Goal: Transaction & Acquisition: Purchase product/service

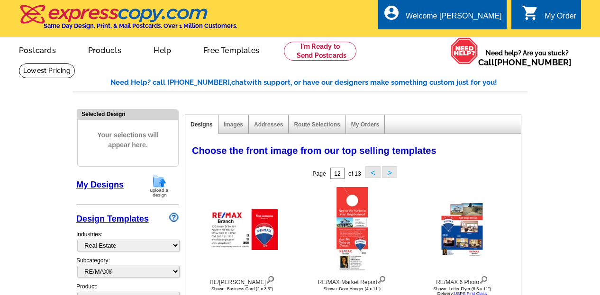
select select "785"
select select "807"
select select "1"
select select "4"
select select "14"
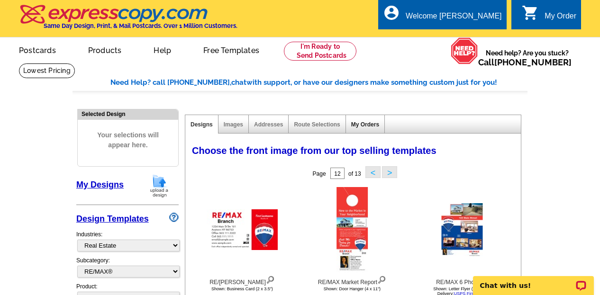
click at [361, 126] on link "My Orders" at bounding box center [365, 124] width 28 height 7
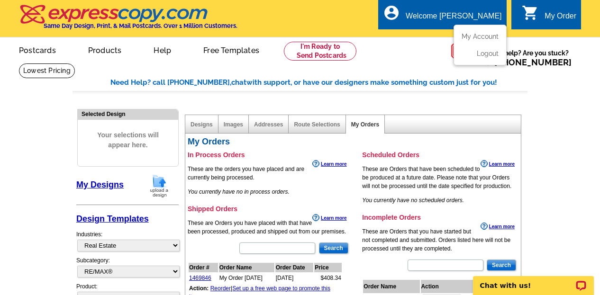
click at [461, 17] on div "Welcome [PERSON_NAME]" at bounding box center [454, 18] width 96 height 13
click at [474, 38] on link "My Account" at bounding box center [478, 36] width 41 height 9
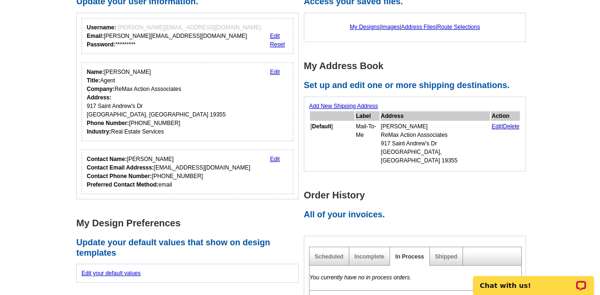
scroll to position [120, 0]
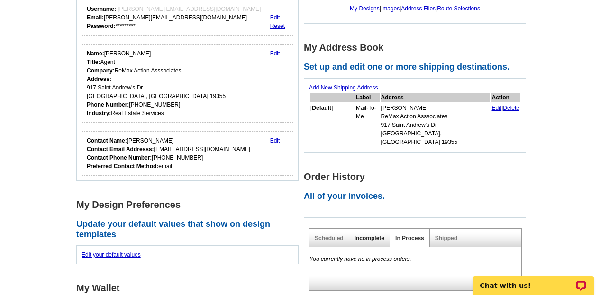
click at [370, 235] on link "Incomplete" at bounding box center [370, 238] width 30 height 7
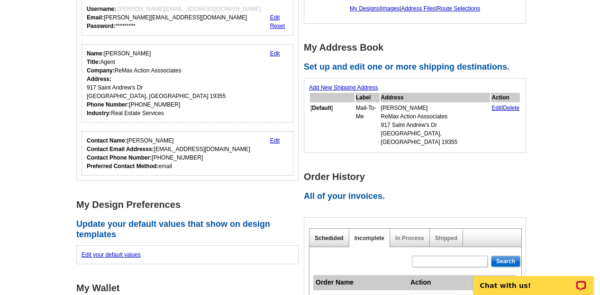
click at [335, 235] on link "Scheduled" at bounding box center [329, 238] width 29 height 7
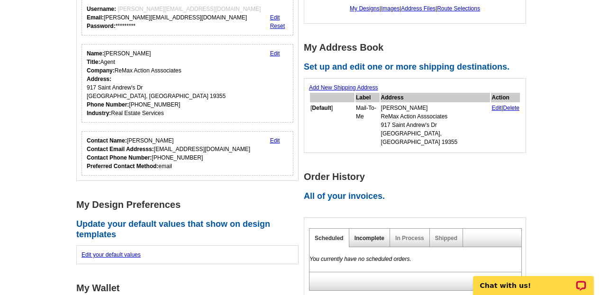
click at [370, 235] on link "Incomplete" at bounding box center [370, 238] width 30 height 7
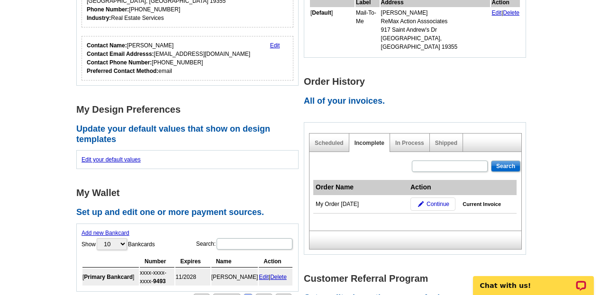
scroll to position [265, 0]
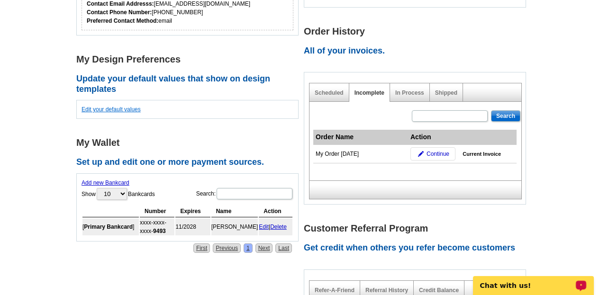
click at [115, 110] on link "Edit your default values" at bounding box center [111, 109] width 59 height 7
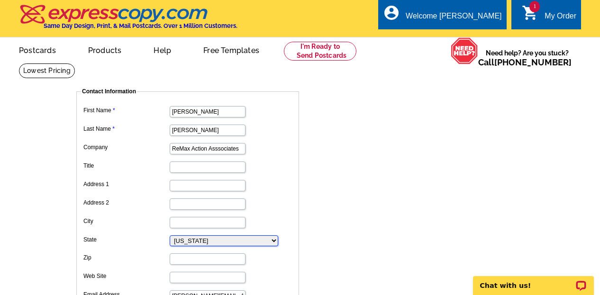
click at [223, 241] on select "Alabama Alaska Arizona Arkansas California Colorado Connecticut D.C. Delaware F…" at bounding box center [224, 241] width 109 height 11
select select "38"
click at [170, 237] on select "Alabama Alaska Arizona Arkansas California Colorado Connecticut D.C. Delaware F…" at bounding box center [224, 241] width 109 height 11
click at [178, 171] on input "Title" at bounding box center [208, 167] width 76 height 11
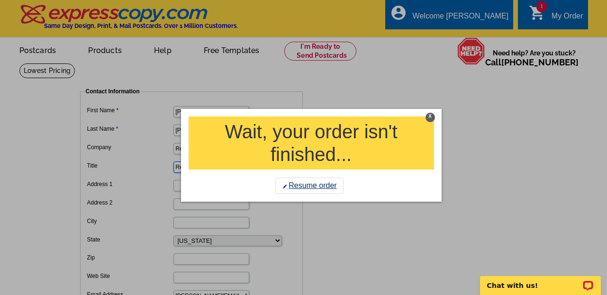
type input "Real Estate Professional"
click at [316, 184] on link "Resume order" at bounding box center [309, 186] width 68 height 16
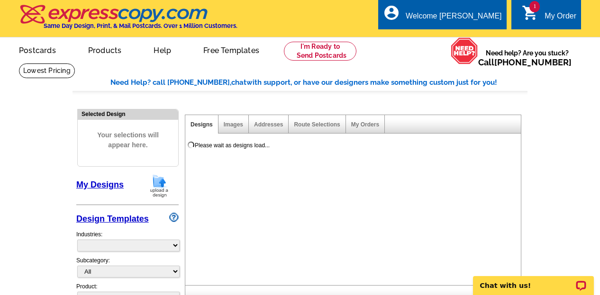
select select "785"
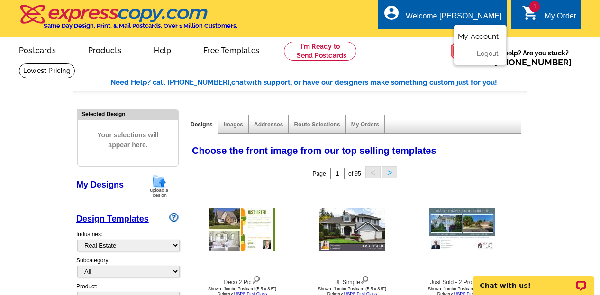
click at [474, 34] on link "My Account" at bounding box center [478, 36] width 41 height 9
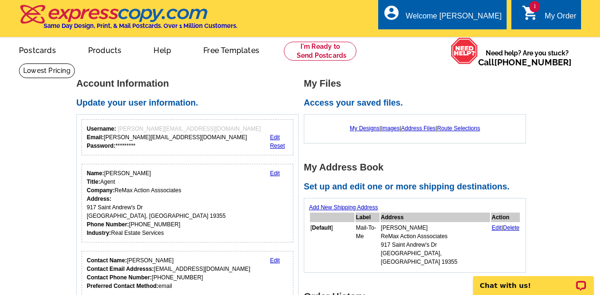
click at [277, 174] on link "Edit" at bounding box center [275, 173] width 10 height 7
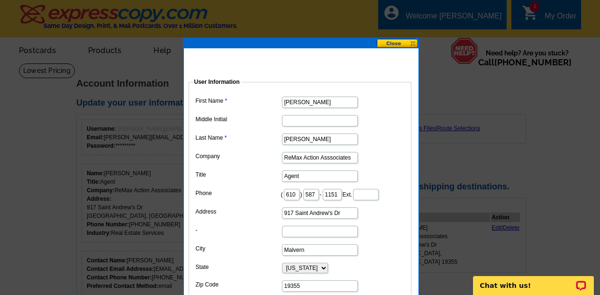
click at [304, 176] on input "Agent" at bounding box center [320, 176] width 76 height 11
type input "A"
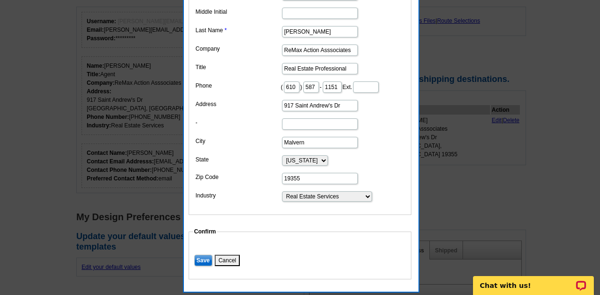
scroll to position [139, 0]
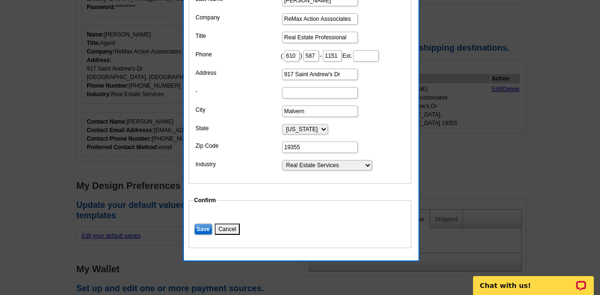
type input "Real Estate Professional"
click at [367, 171] on select "Choose One ... Residential Real Estate Accounting Agriculture Architecture Arts…" at bounding box center [327, 165] width 90 height 10
click at [336, 171] on select "Choose One ... Residential Real Estate Accounting Agriculture Architecture Arts…" at bounding box center [327, 165] width 90 height 10
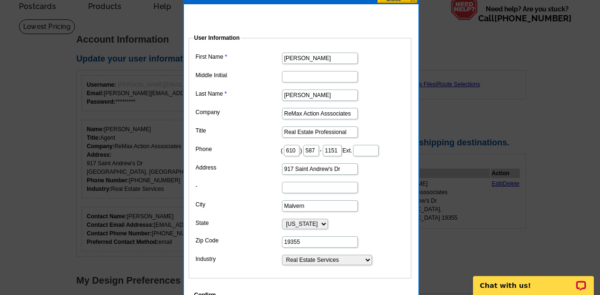
scroll to position [25, 0]
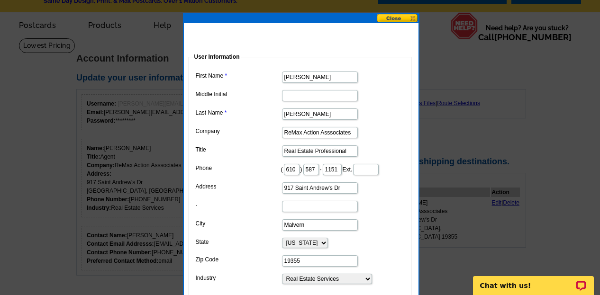
click at [341, 194] on input "917 Saint Andrew's Dr" at bounding box center [320, 188] width 76 height 11
type input "9"
type input "403 West Lincoln Highway"
click at [295, 212] on input "-" at bounding box center [320, 206] width 76 height 11
type input "Suite#101"
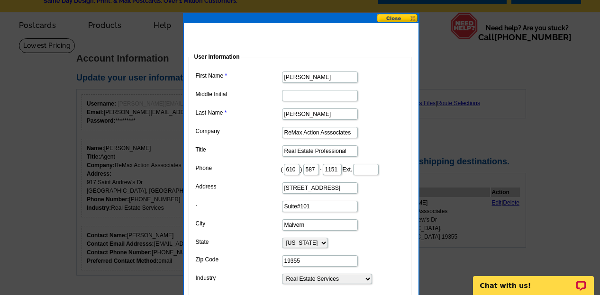
click at [306, 231] on input "Malvern" at bounding box center [320, 224] width 76 height 11
type input "M"
type input "Exton"
click at [304, 267] on input "19355" at bounding box center [320, 261] width 76 height 11
click at [292, 267] on input "199341" at bounding box center [320, 261] width 76 height 11
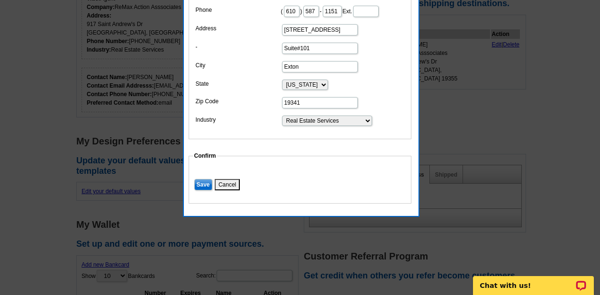
scroll to position [221, 0]
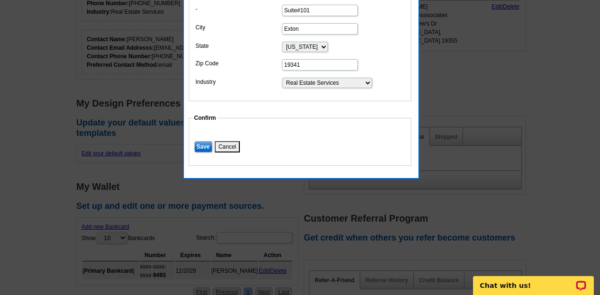
type input "19341"
click at [202, 153] on input "Save" at bounding box center [203, 146] width 18 height 11
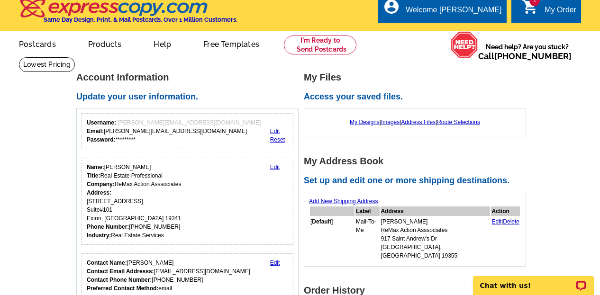
scroll to position [0, 0]
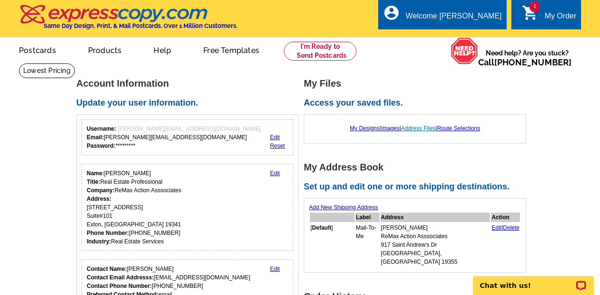
click at [416, 131] on link "Address Files" at bounding box center [418, 128] width 35 height 7
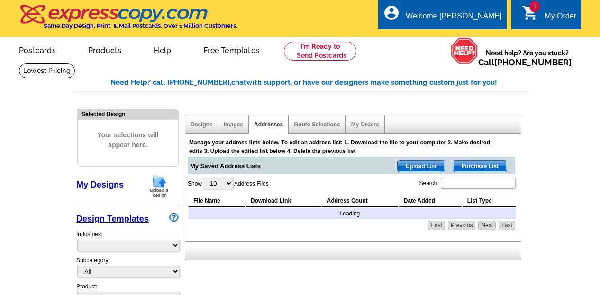
select select "785"
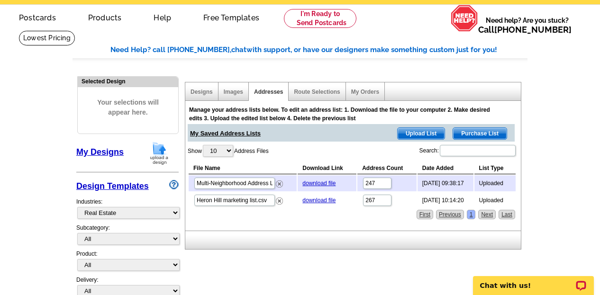
scroll to position [38, 0]
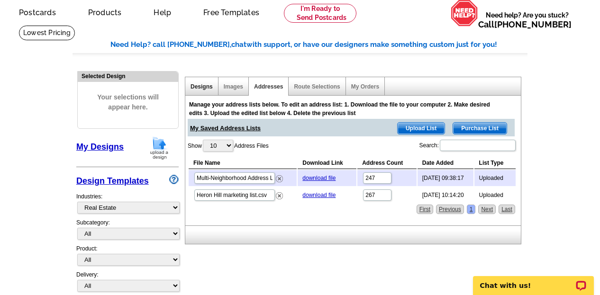
click at [198, 88] on link "Designs" at bounding box center [202, 86] width 22 height 7
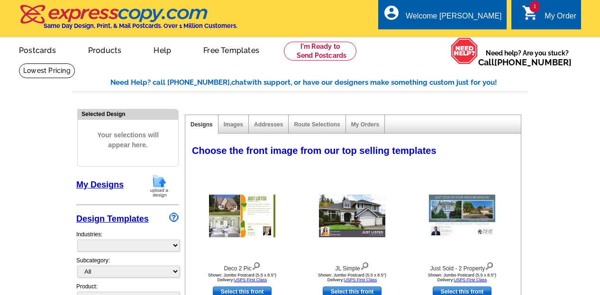
select select "785"
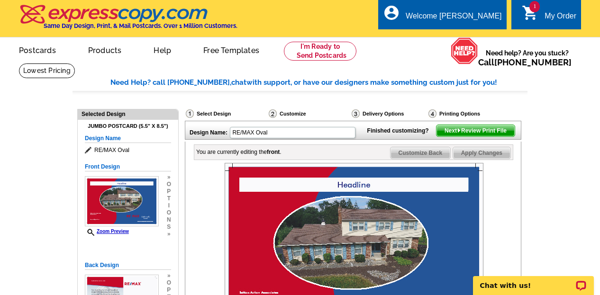
click at [547, 17] on div "My Order" at bounding box center [561, 18] width 32 height 13
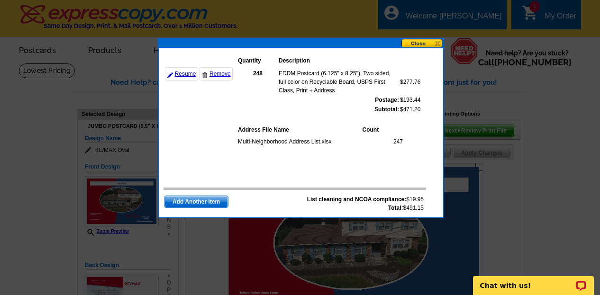
click at [421, 43] on button at bounding box center [423, 43] width 42 height 9
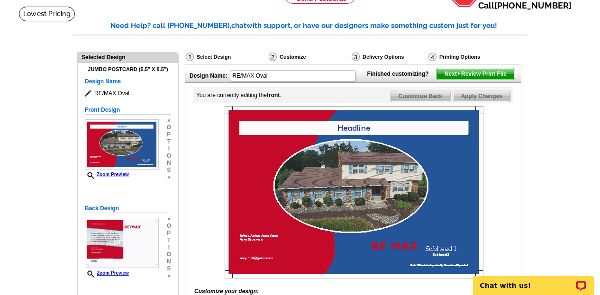
scroll to position [76, 0]
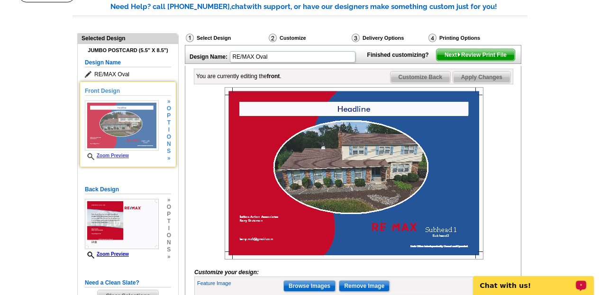
click at [125, 130] on img at bounding box center [122, 126] width 74 height 50
click at [170, 135] on span "o" at bounding box center [169, 137] width 4 height 7
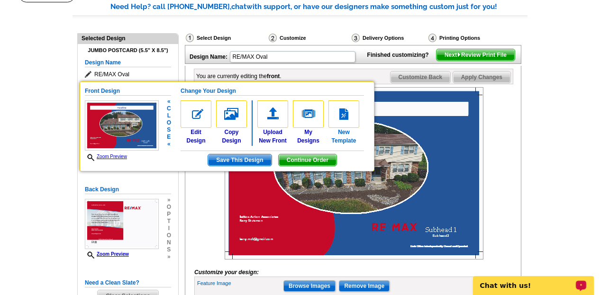
click at [345, 117] on img at bounding box center [344, 114] width 31 height 27
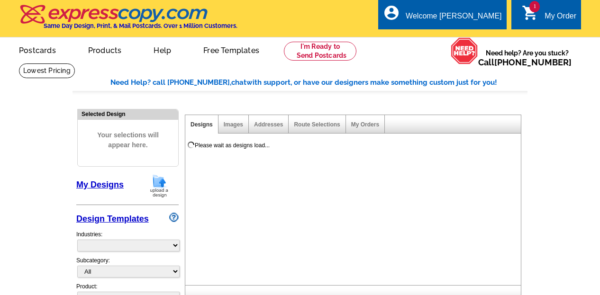
select select "1"
select select "2"
select select "785"
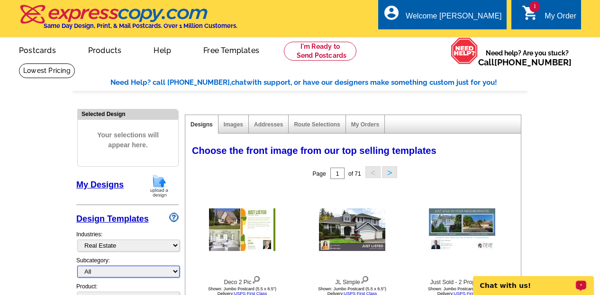
click at [175, 273] on select "All RE/MAX® Referrals Keller Williams® Berkshire Hathaway Home Services Century…" at bounding box center [128, 272] width 102 height 12
select select "807"
click at [77, 266] on select "All RE/MAX® Referrals Keller Williams® Berkshire Hathaway Home Services Century…" at bounding box center [128, 272] width 102 height 12
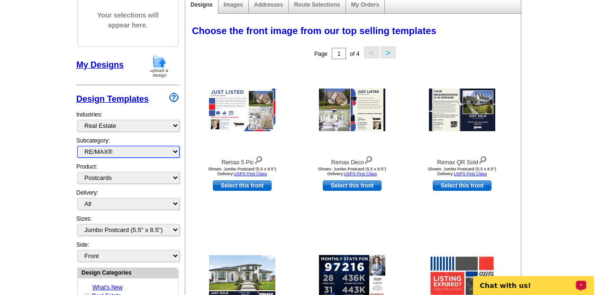
scroll to position [95, 0]
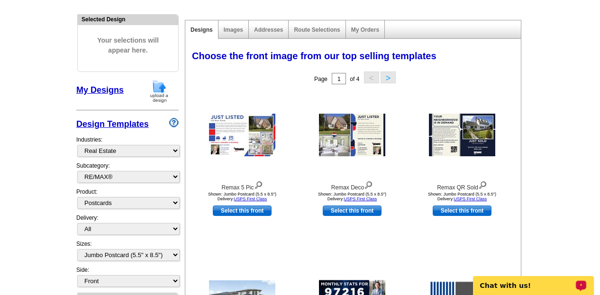
click at [388, 81] on button ">" at bounding box center [388, 78] width 15 height 12
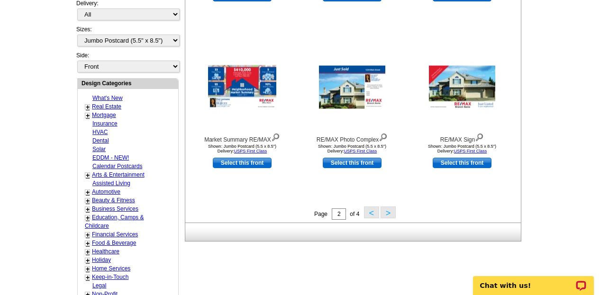
scroll to position [316, 0]
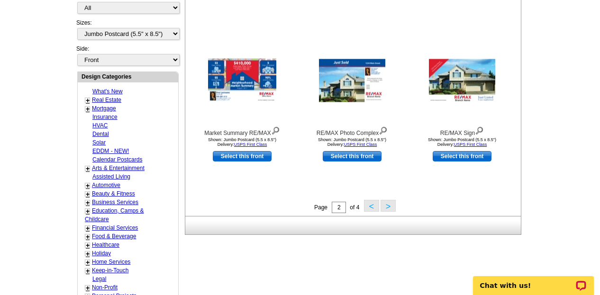
click at [390, 204] on button ">" at bounding box center [388, 206] width 15 height 12
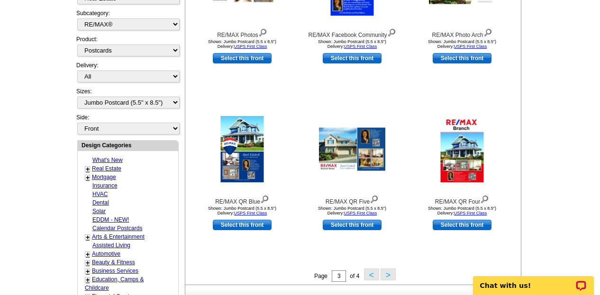
scroll to position [260, 0]
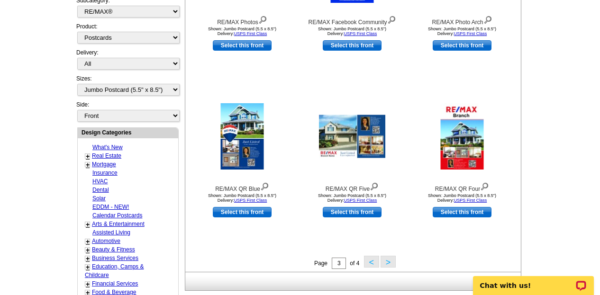
click at [386, 265] on button ">" at bounding box center [388, 262] width 15 height 12
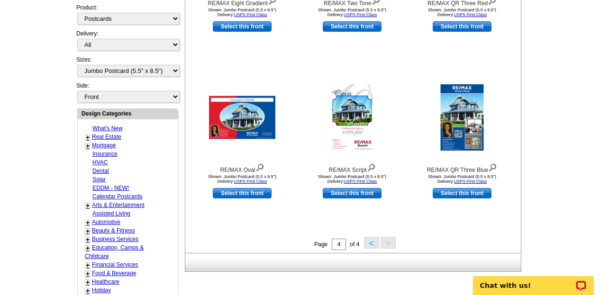
scroll to position [305, 0]
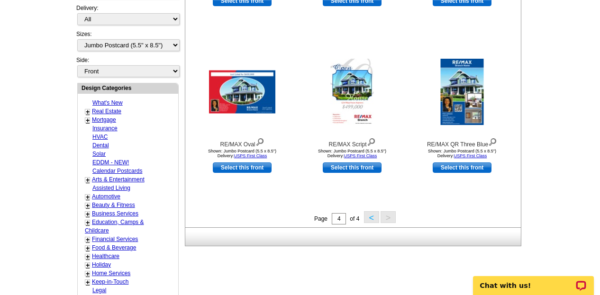
click at [371, 221] on button "<" at bounding box center [371, 217] width 15 height 12
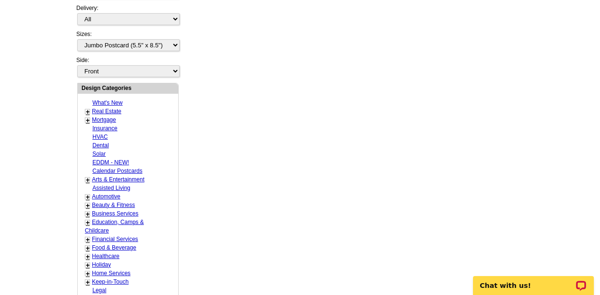
click at [371, 221] on div "Need Help? call 800-260-5887, chat with support, or have our designers make som…" at bounding box center [300, 113] width 455 height 682
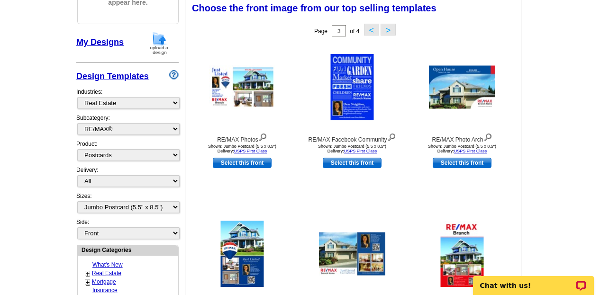
scroll to position [140, 0]
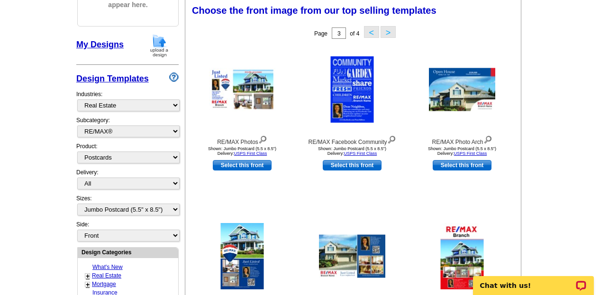
click at [371, 33] on button "<" at bounding box center [371, 32] width 15 height 12
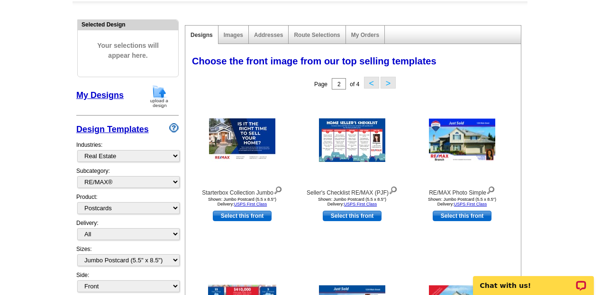
scroll to position [64, 0]
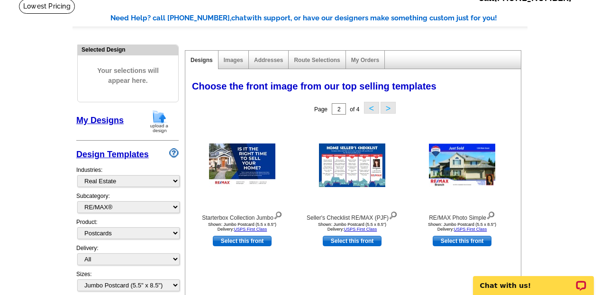
click at [390, 111] on button ">" at bounding box center [388, 108] width 15 height 12
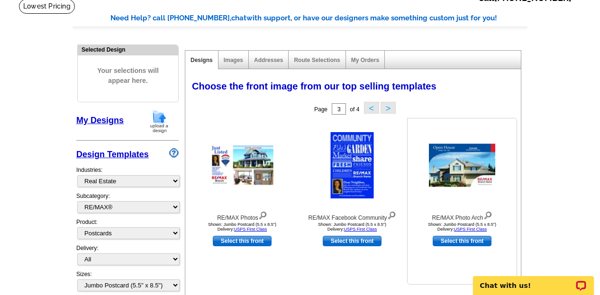
click at [455, 241] on link "Select this front" at bounding box center [462, 241] width 59 height 10
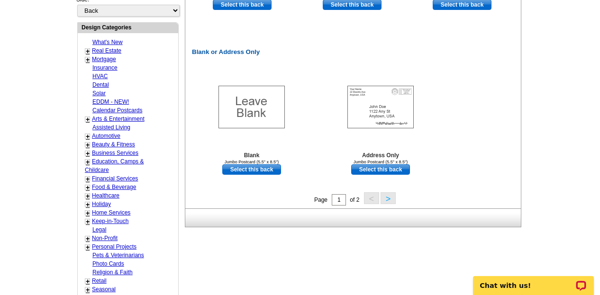
scroll to position [499, 0]
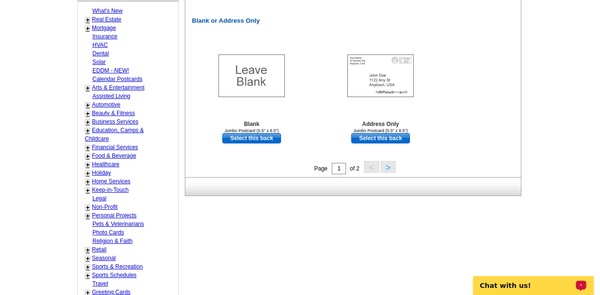
click at [385, 169] on button ">" at bounding box center [388, 167] width 15 height 12
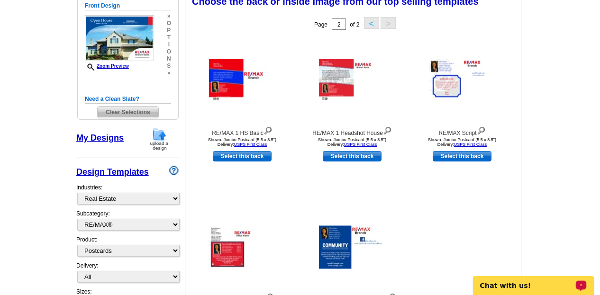
scroll to position [140, 0]
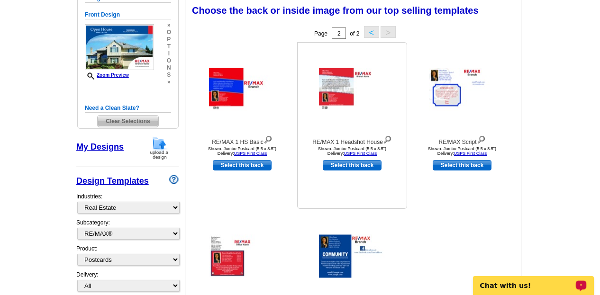
click at [347, 168] on link "Select this back" at bounding box center [352, 165] width 59 height 10
select select "front"
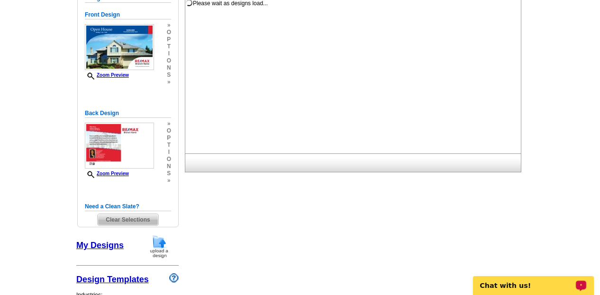
scroll to position [0, 0]
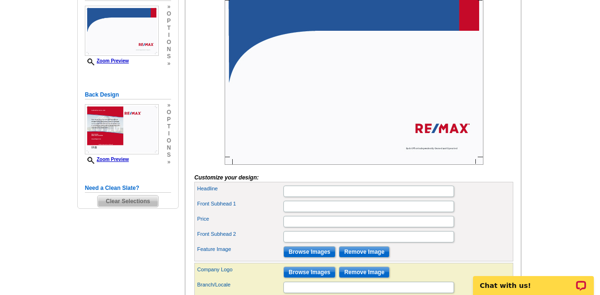
scroll to position [190, 0]
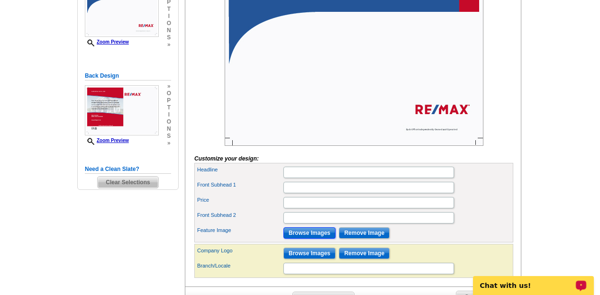
click at [309, 239] on input "Browse Images" at bounding box center [309, 233] width 52 height 11
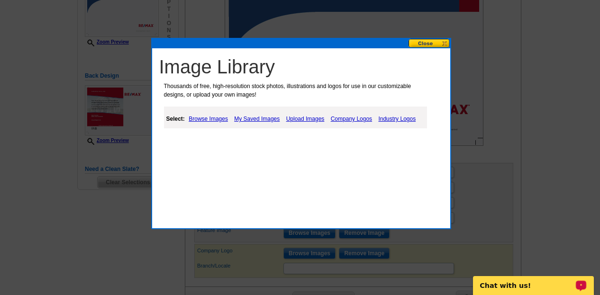
click at [263, 119] on link "My Saved Images" at bounding box center [257, 118] width 50 height 11
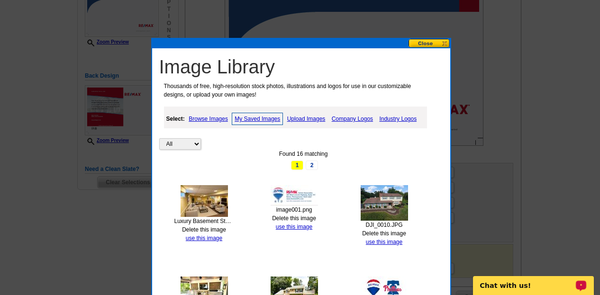
click at [399, 210] on img at bounding box center [384, 203] width 47 height 36
click at [390, 243] on link "use this image" at bounding box center [384, 242] width 37 height 7
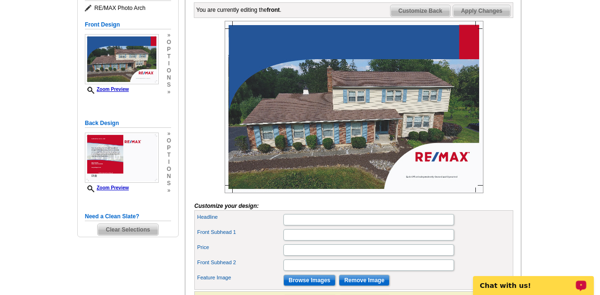
scroll to position [152, 0]
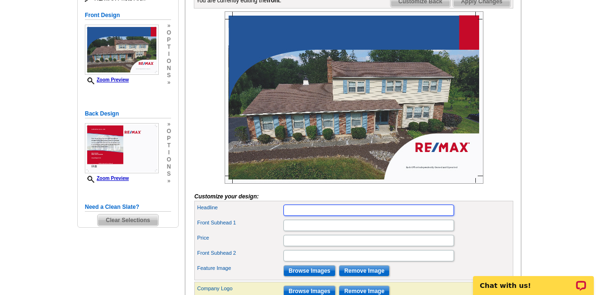
click at [299, 216] on input "Headline" at bounding box center [368, 210] width 171 height 11
type input "Newly Offered for $745,000"
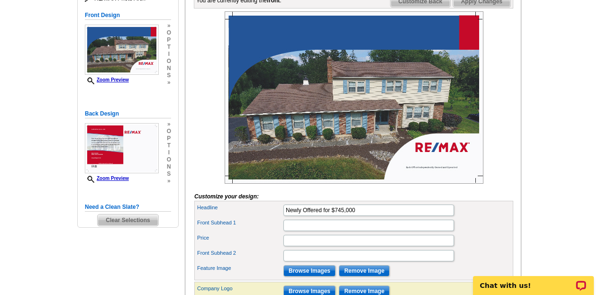
click at [545, 138] on main "Need Help? call [PHONE_NUMBER], chat with support, or have our designers make s…" at bounding box center [300, 152] width 600 height 482
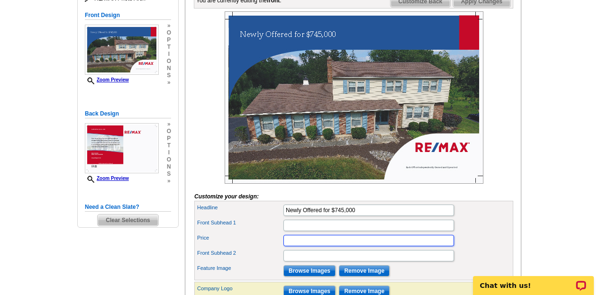
click at [295, 247] on input "Price" at bounding box center [368, 240] width 171 height 11
type input "$745,000"
click at [544, 195] on main "Need Help? call [PHONE_NUMBER], chat with support, or have our designers make s…" at bounding box center [300, 152] width 600 height 482
